Goal: Task Accomplishment & Management: Manage account settings

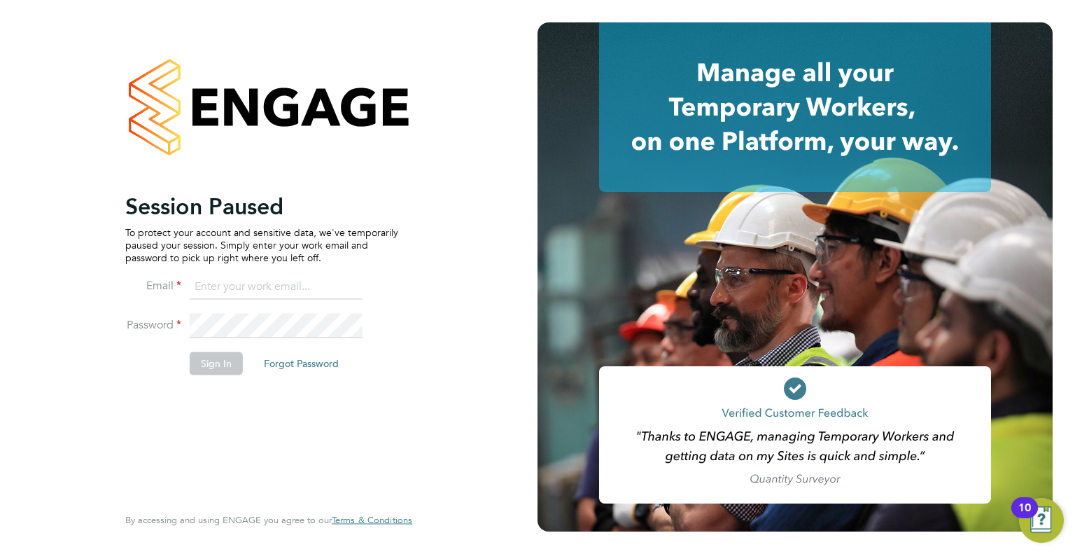
click at [251, 288] on input at bounding box center [276, 286] width 173 height 25
type input "[PERSON_NAME][EMAIL_ADDRESS][PERSON_NAME][DOMAIN_NAME]"
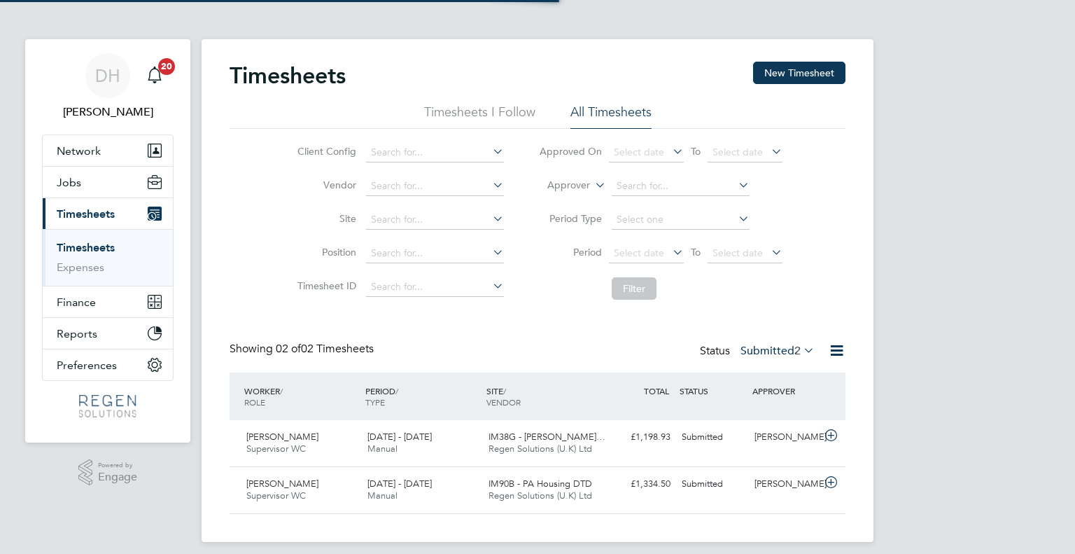
scroll to position [35, 122]
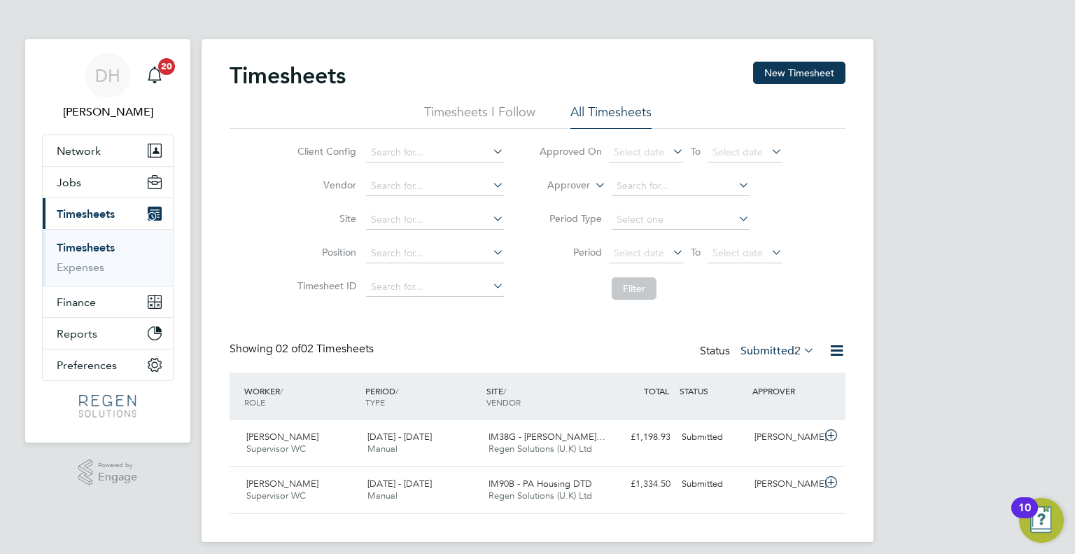
click at [762, 354] on label "Submitted 2" at bounding box center [778, 351] width 74 height 14
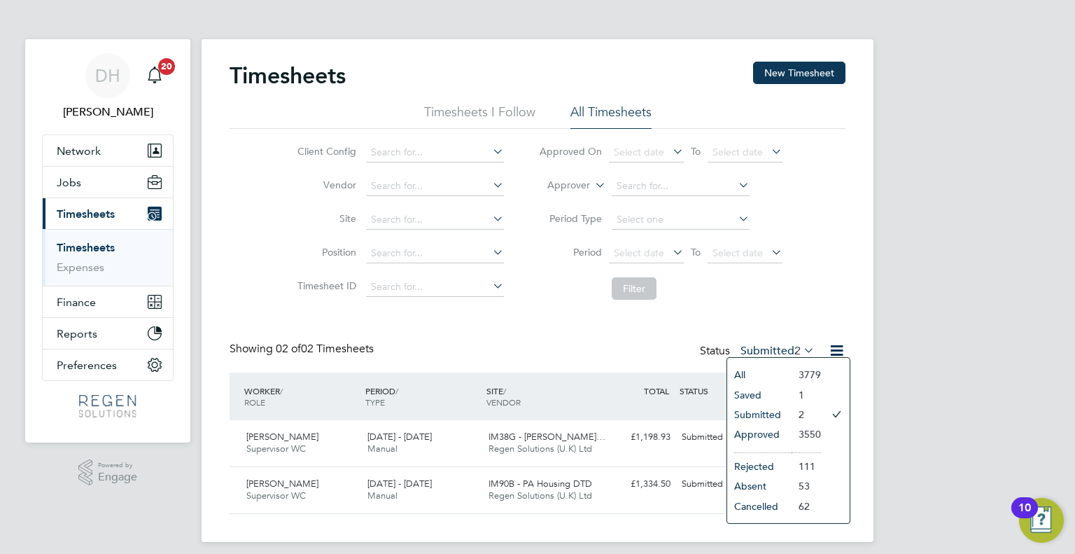
click at [768, 438] on li "Approved" at bounding box center [759, 434] width 64 height 20
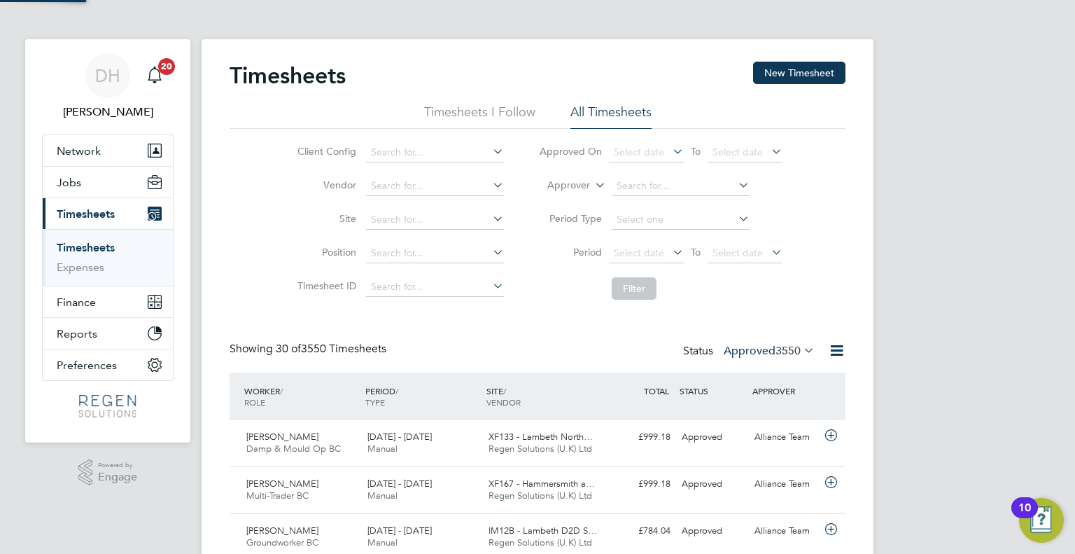
scroll to position [0, 0]
